Goal: Find specific page/section: Find specific page/section

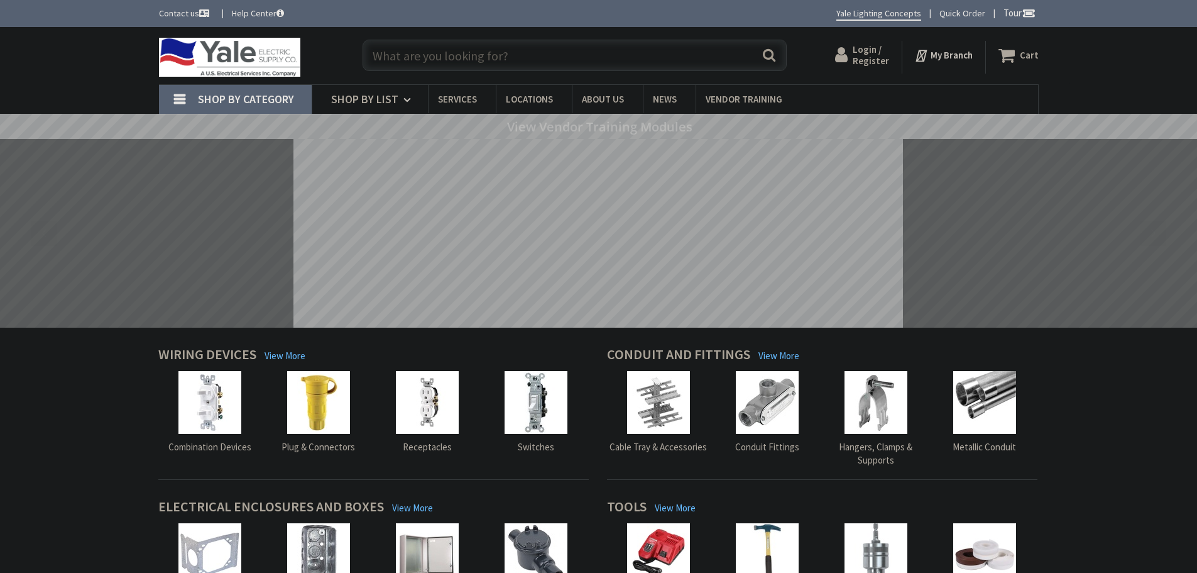
drag, startPoint x: 0, startPoint y: 0, endPoint x: 375, endPoint y: 54, distance: 379.1
click at [375, 54] on input "text" at bounding box center [575, 55] width 424 height 31
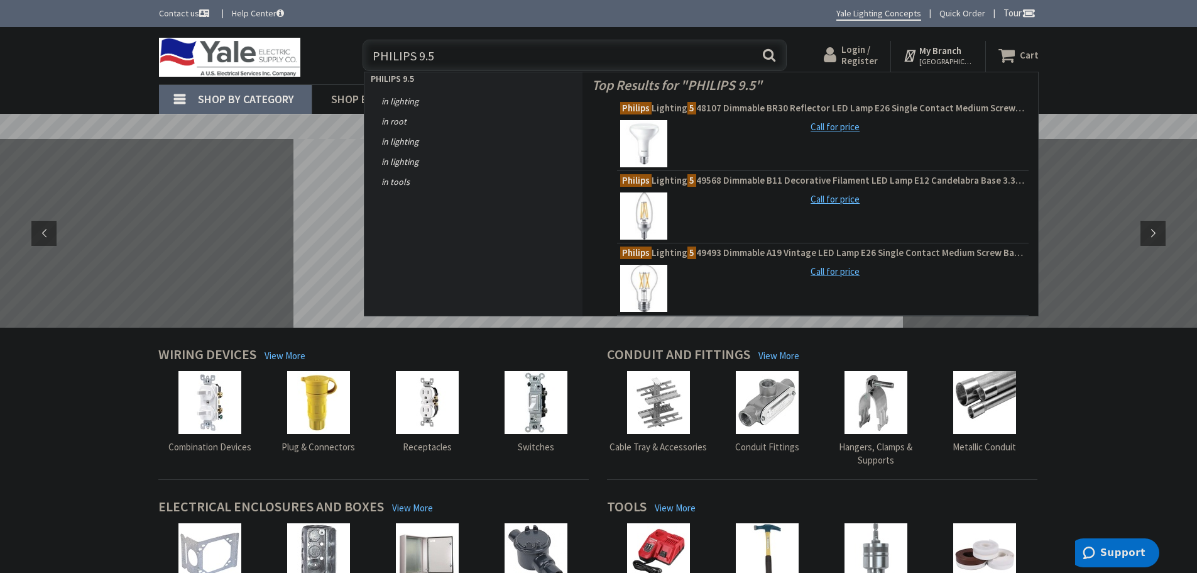
type input "PHILIPS 9.5"
click at [769, 57] on button "Search" at bounding box center [769, 55] width 16 height 28
